Goal: Book appointment/travel/reservation

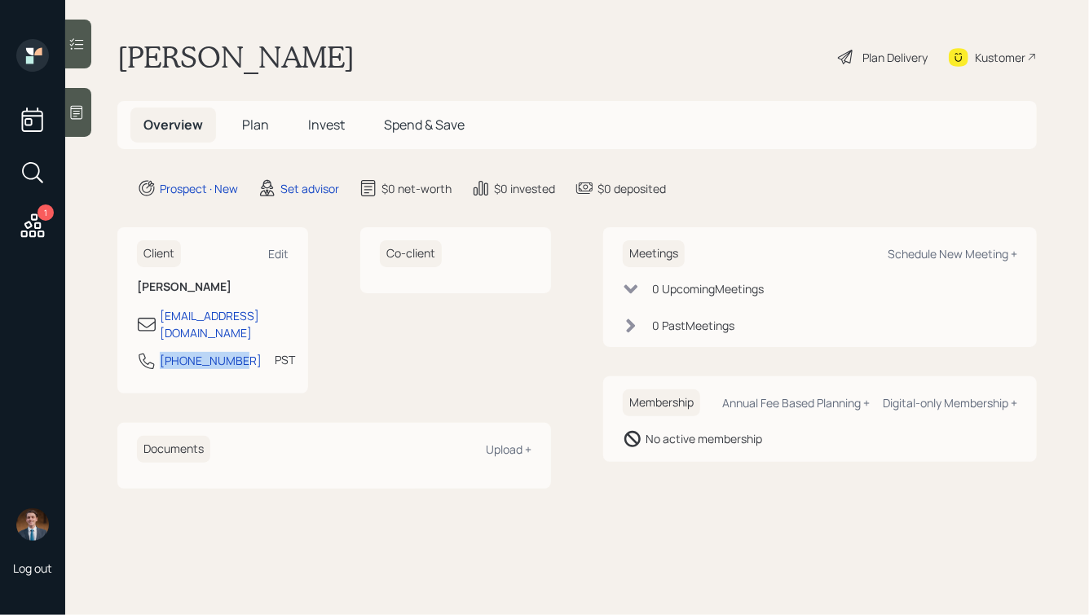
drag, startPoint x: 236, startPoint y: 347, endPoint x: 126, endPoint y: 350, distance: 110.0
click at [126, 350] on div "Client Edit [PERSON_NAME] [EMAIL_ADDRESS][DOMAIN_NAME] [PHONE_NUMBER] PST Curre…" at bounding box center [212, 310] width 191 height 166
copy div "[PHONE_NUMBER]"
click at [903, 257] on div "Schedule New Meeting +" at bounding box center [952, 253] width 130 height 15
select select "round-[PERSON_NAME]"
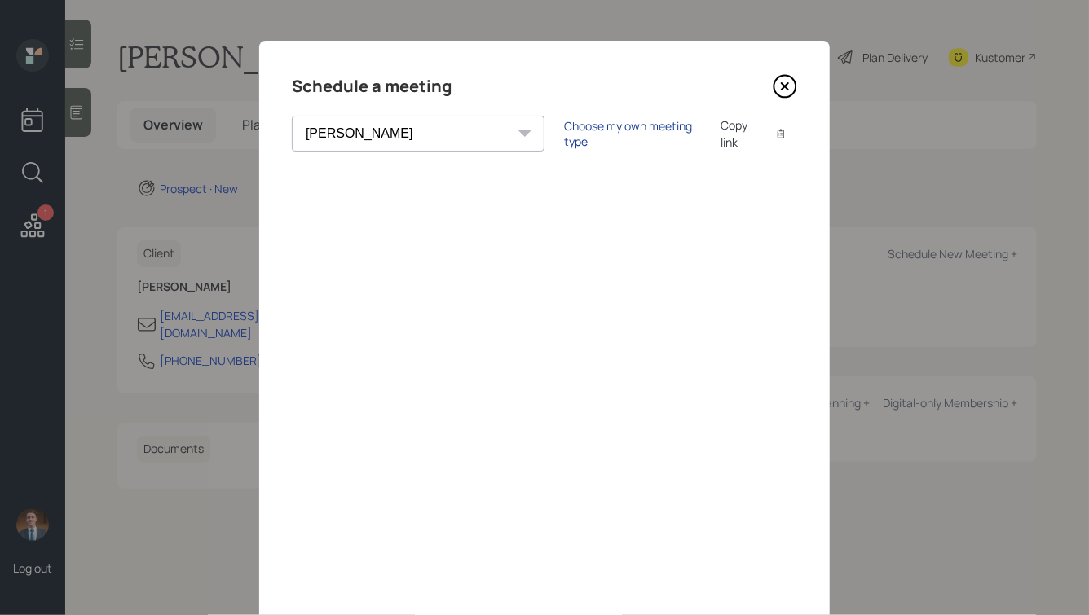
click at [564, 136] on div "Choose my own meeting type" at bounding box center [632, 133] width 137 height 31
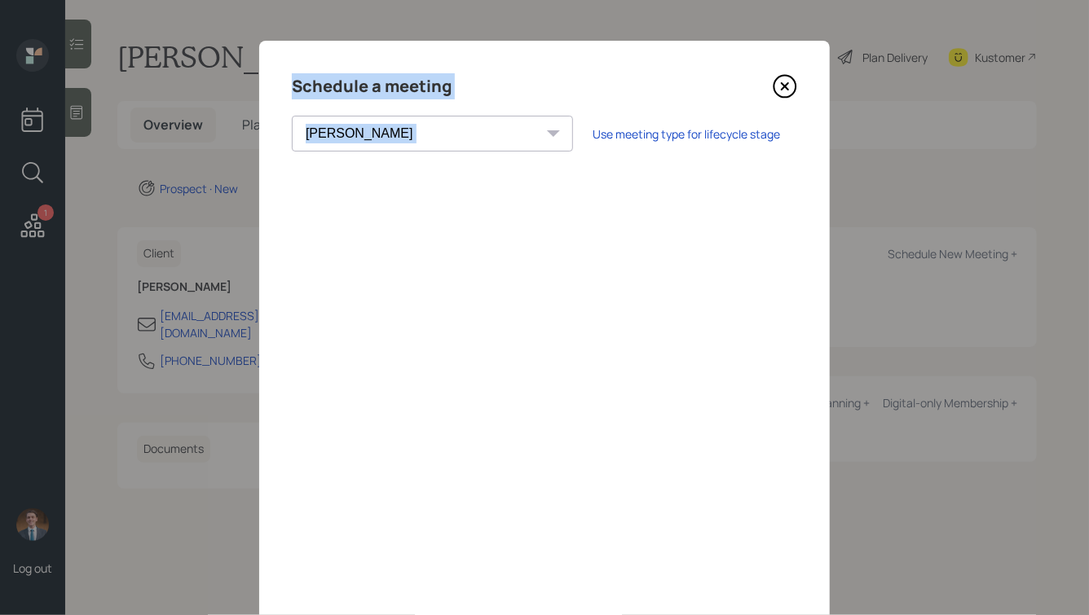
drag, startPoint x: 293, startPoint y: 82, endPoint x: 519, endPoint y: 110, distance: 227.4
click at [519, 110] on div "Schedule a meeting Theresa Spinello Matthew Burke Eitan Bar-David Ian Yamey Tre…" at bounding box center [544, 367] width 570 height 652
click at [451, 86] on h4 "Schedule a meeting" at bounding box center [372, 86] width 160 height 26
drag, startPoint x: 476, startPoint y: 88, endPoint x: 234, endPoint y: 77, distance: 242.3
click at [235, 77] on div "Schedule a meeting Theresa Spinello Matthew Burke Eitan Bar-David Ian Yamey Tre…" at bounding box center [544, 307] width 1089 height 615
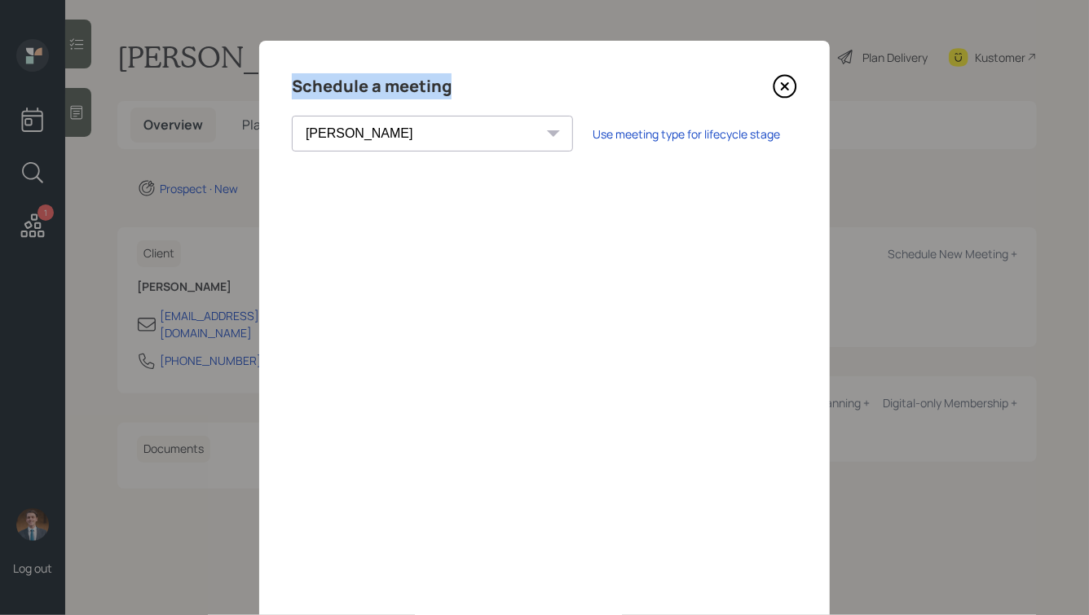
click at [413, 80] on h4 "Schedule a meeting" at bounding box center [372, 86] width 160 height 26
click at [773, 93] on icon at bounding box center [784, 86] width 24 height 24
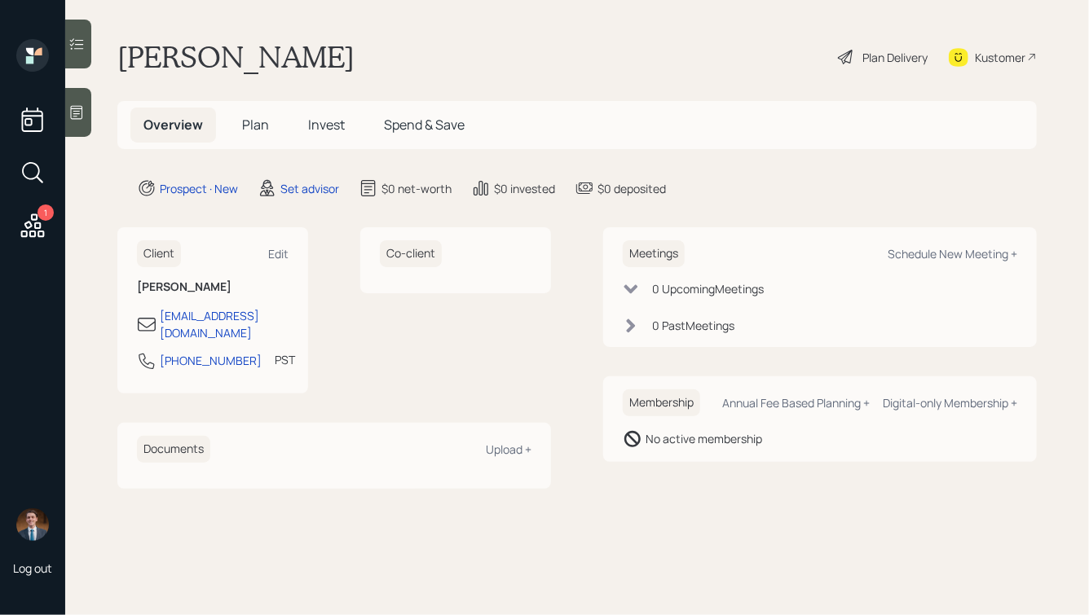
click at [74, 116] on icon at bounding box center [77, 113] width 12 height 14
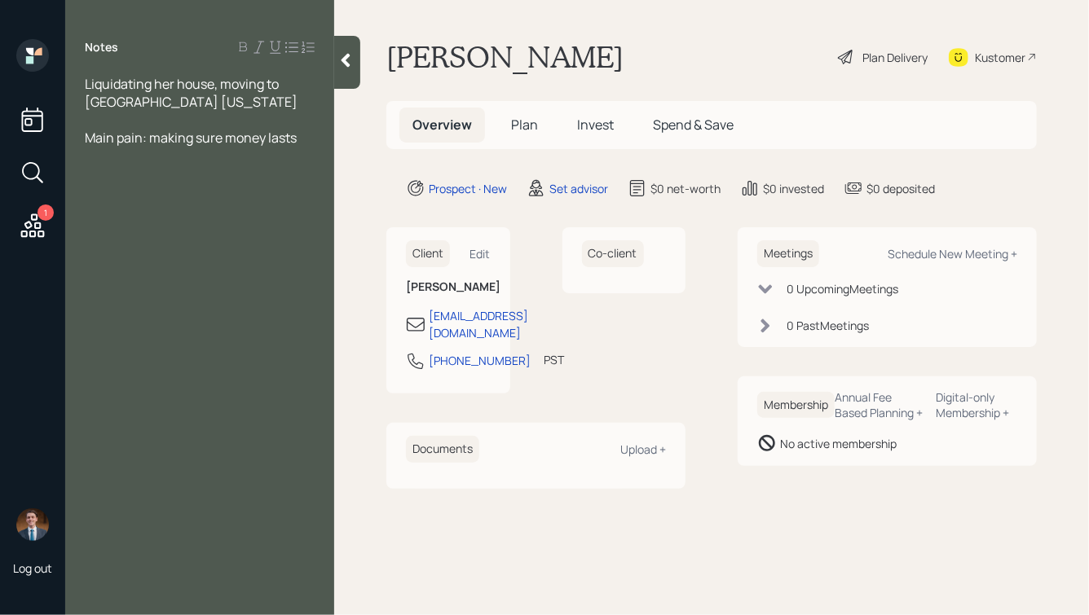
click at [339, 62] on icon at bounding box center [345, 60] width 16 height 16
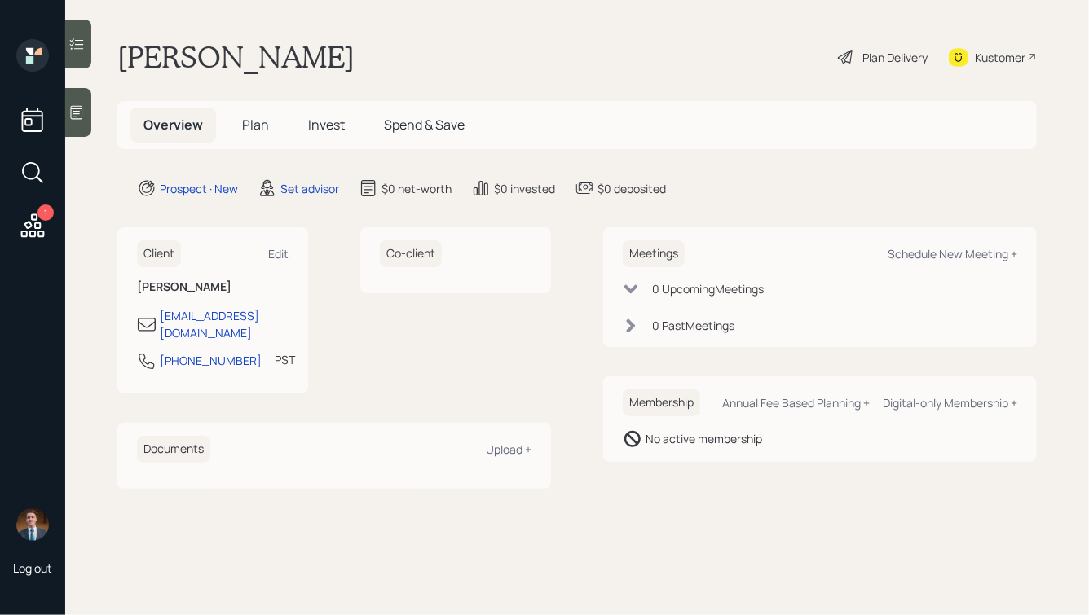
click at [77, 114] on icon at bounding box center [76, 112] width 16 height 16
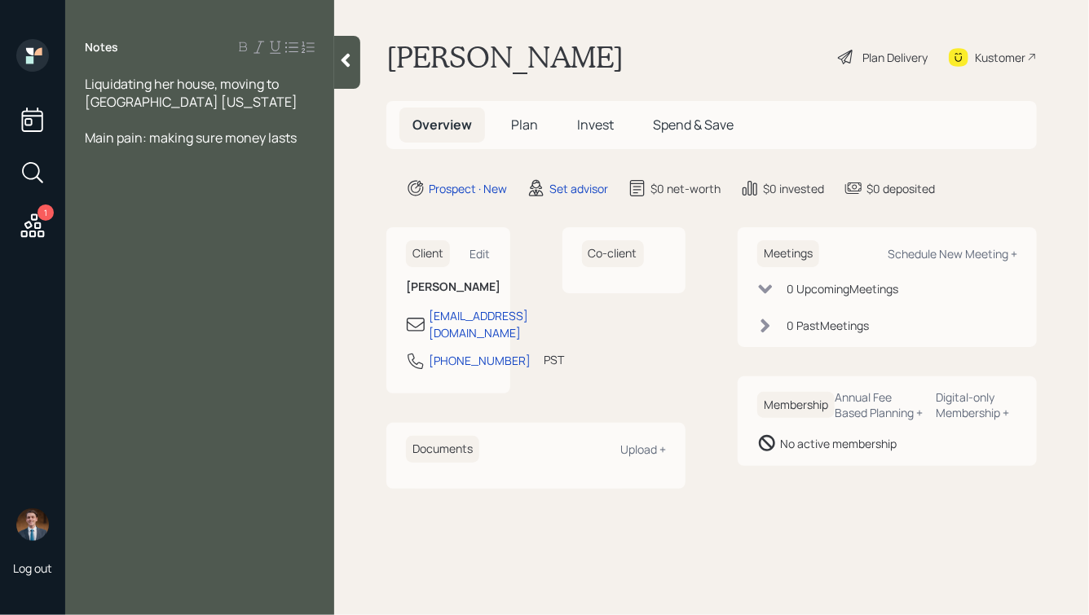
click at [222, 99] on div "Liquidating her house, moving to Hot Springs Arkansas" at bounding box center [200, 93] width 230 height 36
click at [349, 69] on div at bounding box center [347, 62] width 26 height 53
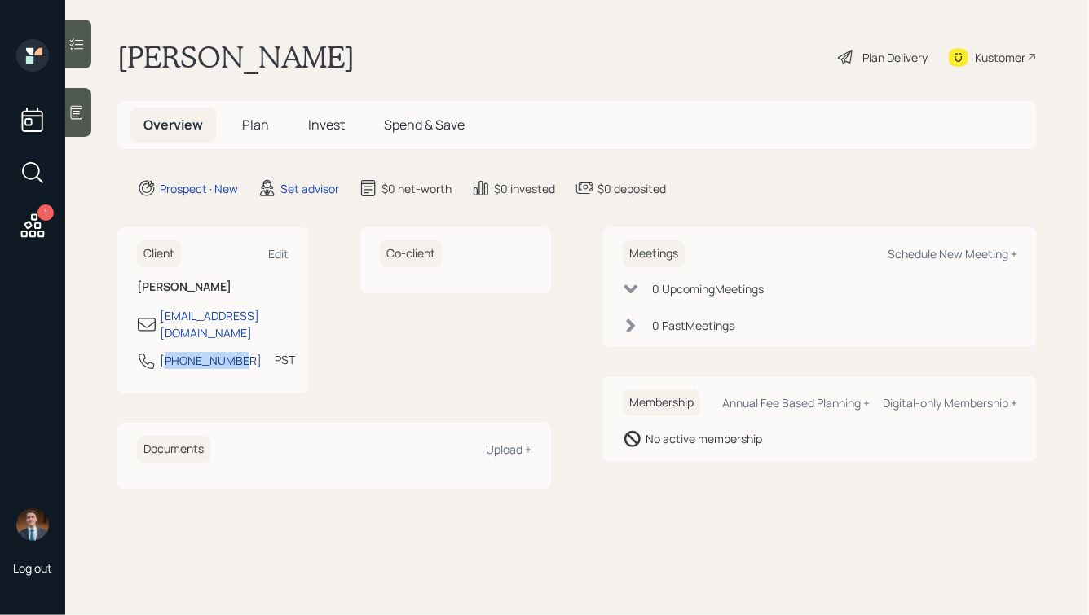
drag, startPoint x: 237, startPoint y: 346, endPoint x: 163, endPoint y: 347, distance: 74.2
click at [163, 351] on div "253-268-6011 PST Currently 12:58 PM" at bounding box center [213, 365] width 152 height 29
copy div "53-268-6011"
click at [235, 351] on div "253-268-6011 PST Currently 12:58 PM" at bounding box center [213, 365] width 152 height 29
drag, startPoint x: 237, startPoint y: 345, endPoint x: 160, endPoint y: 347, distance: 77.5
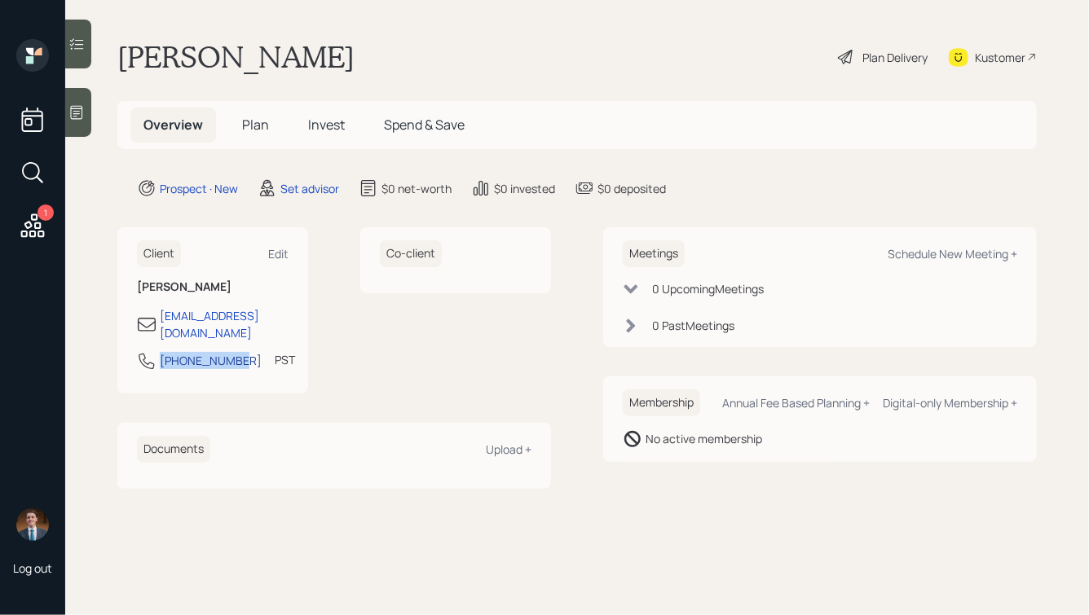
click at [160, 351] on div "253-268-6011 PST Currently 12:58 PM" at bounding box center [213, 365] width 152 height 29
copy div "253-268-6011"
click at [913, 248] on div "Schedule New Meeting +" at bounding box center [952, 253] width 130 height 15
select select "round-robin"
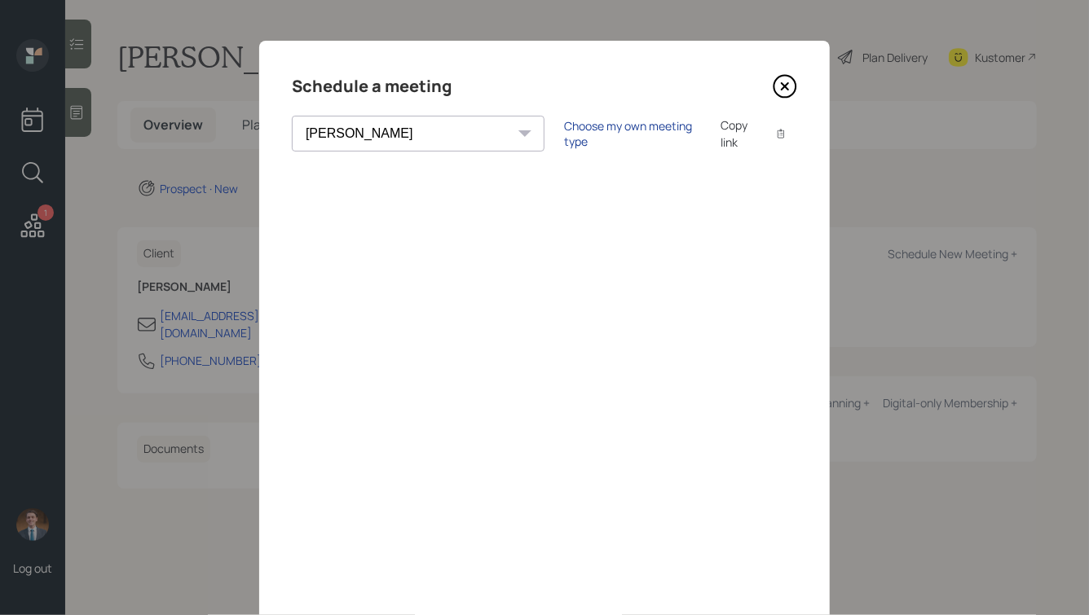
click at [564, 134] on div "Choose my own meeting type" at bounding box center [632, 133] width 137 height 31
